Goal: Find specific fact: Find specific fact

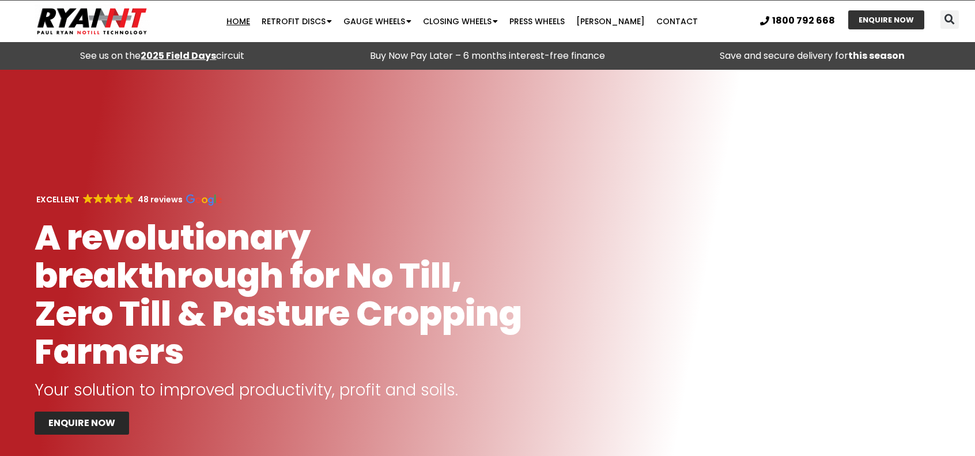
click at [172, 54] on strong "2025 Field Days" at bounding box center [178, 55] width 75 height 13
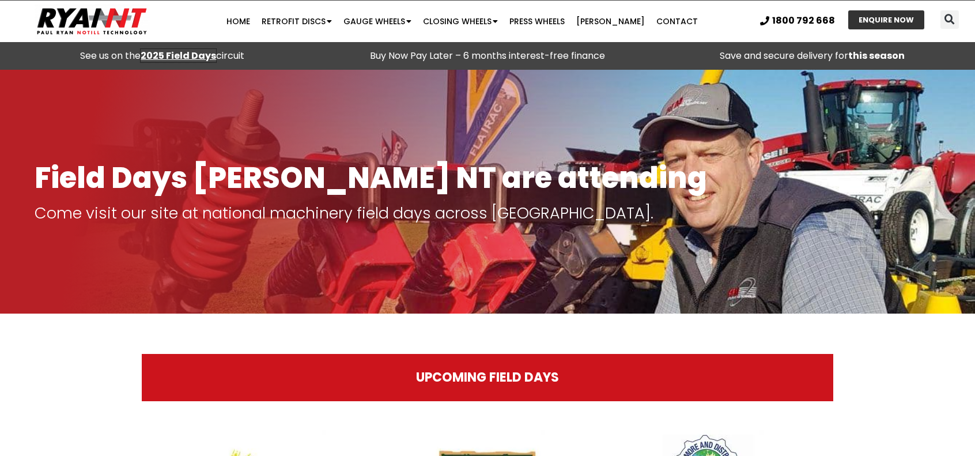
click at [187, 54] on strong "2025 Field Days" at bounding box center [178, 55] width 75 height 13
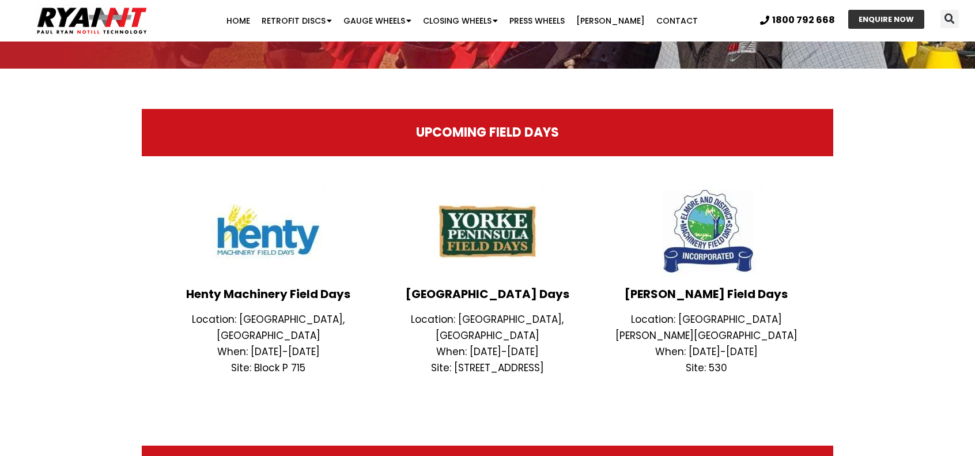
scroll to position [253, 0]
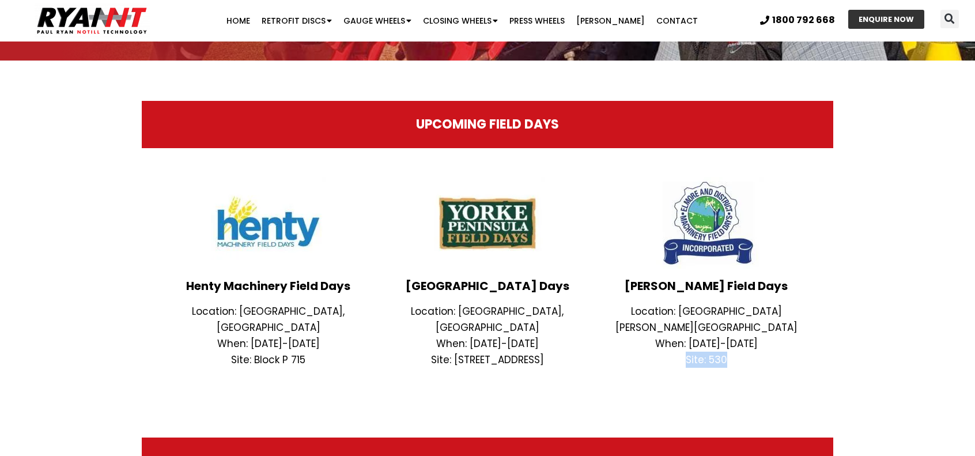
drag, startPoint x: 726, startPoint y: 342, endPoint x: 687, endPoint y: 348, distance: 39.7
click at [687, 351] on p "Site: 530" at bounding box center [705, 359] width 207 height 16
copy p "Site: 530"
